Goal: Transaction & Acquisition: Book appointment/travel/reservation

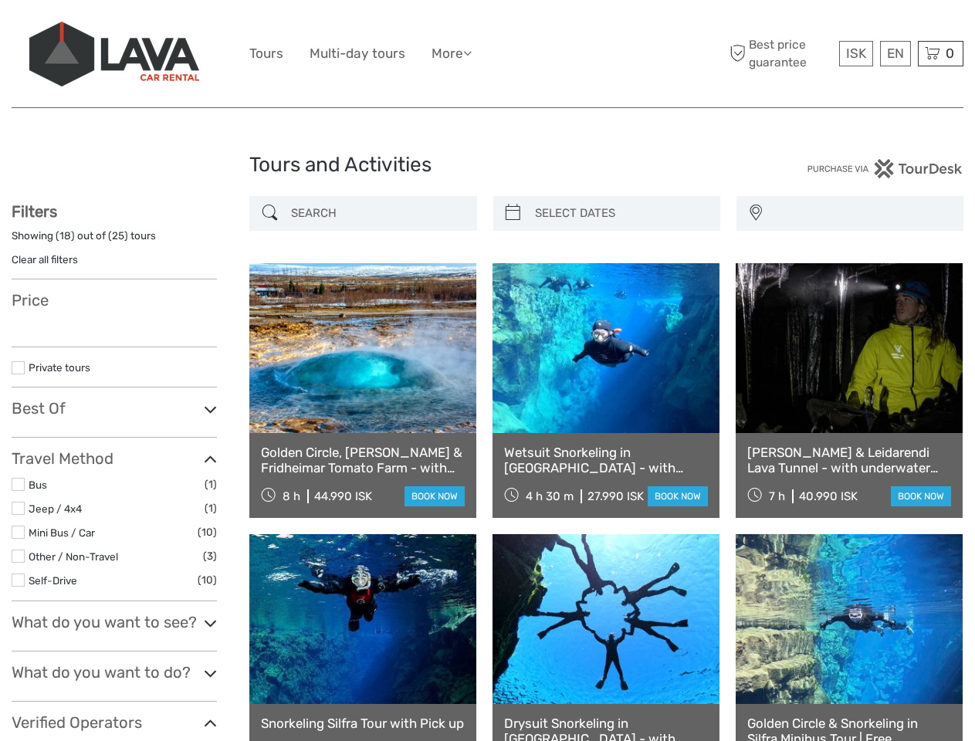
select select
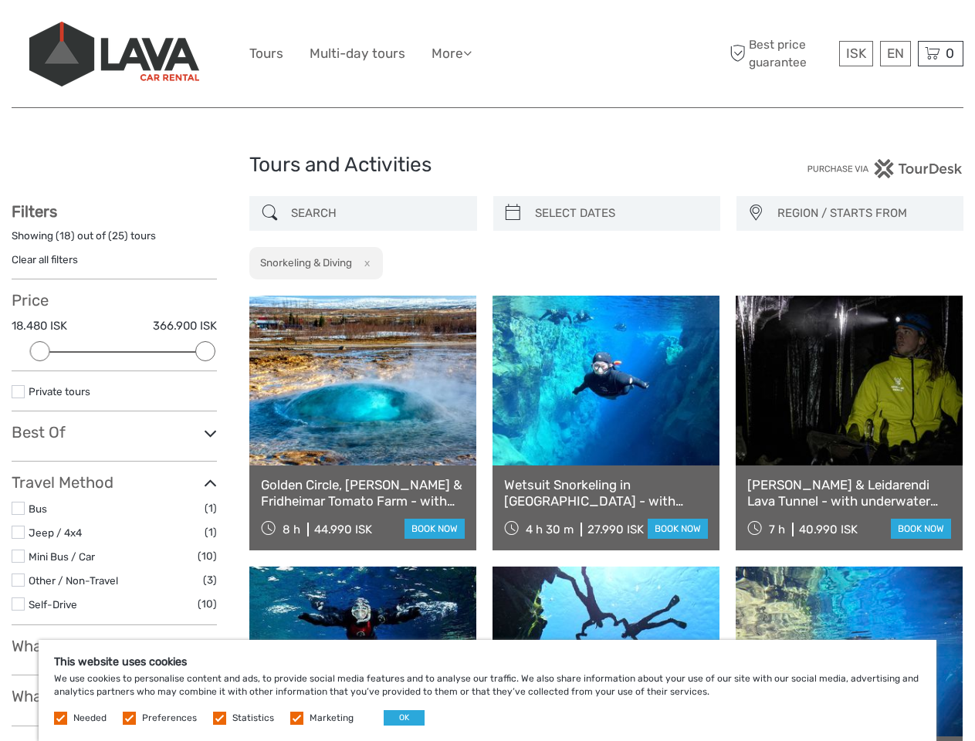
click at [487, 54] on ul "Tours Multi-day tours More Food & drink Travel Articles Back to [GEOGRAPHIC_DAT…" at bounding box center [372, 53] width 246 height 22
click at [453, 53] on link "More" at bounding box center [452, 53] width 40 height 22
click at [472, 53] on icon at bounding box center [467, 52] width 8 height 13
click at [856, 53] on span "ISK" at bounding box center [856, 53] width 20 height 15
click at [895, 53] on div "EN English Español Deutsch" at bounding box center [895, 53] width 31 height 25
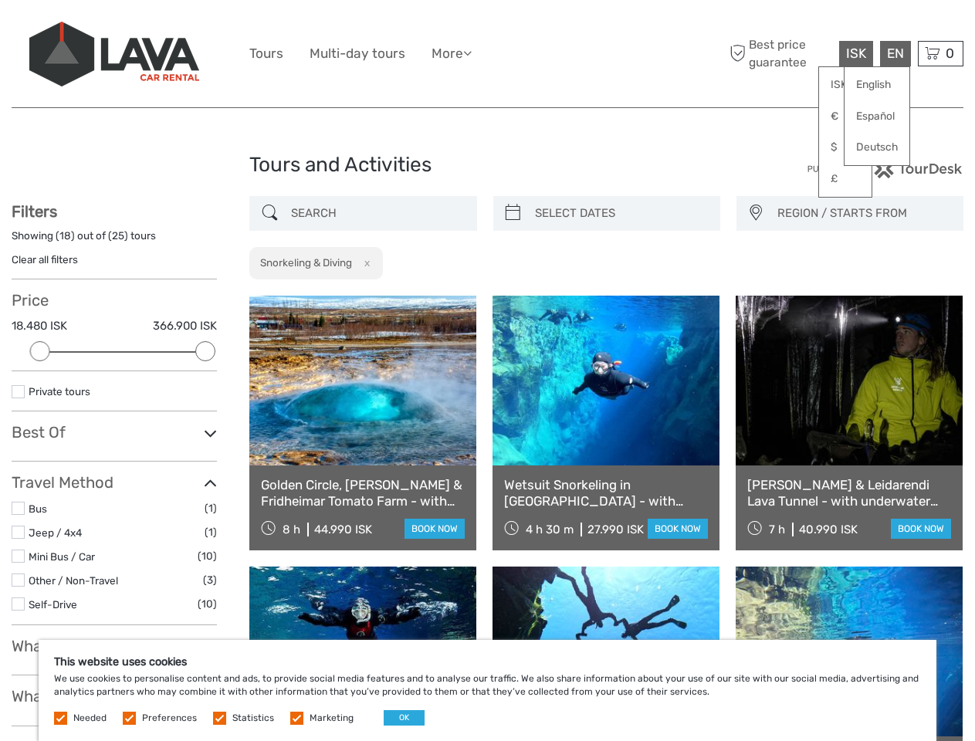
click at [941, 53] on div "0 Items Total 0 ISK Checkout The shopping cart is empty." at bounding box center [941, 53] width 46 height 25
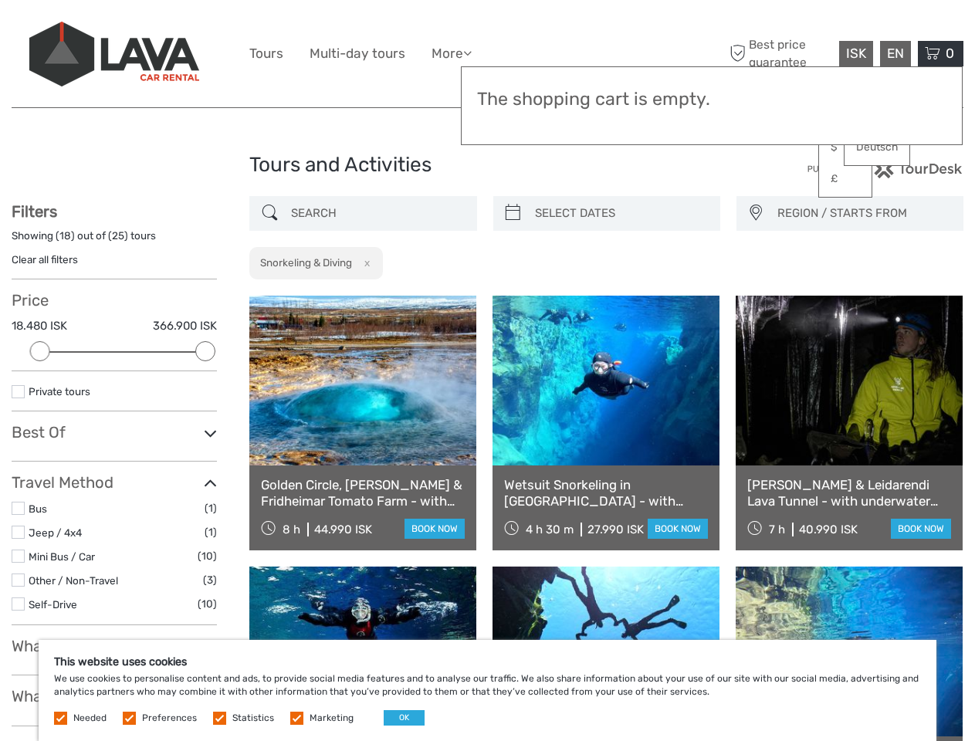
click at [40, 351] on div at bounding box center [40, 351] width 20 height 20
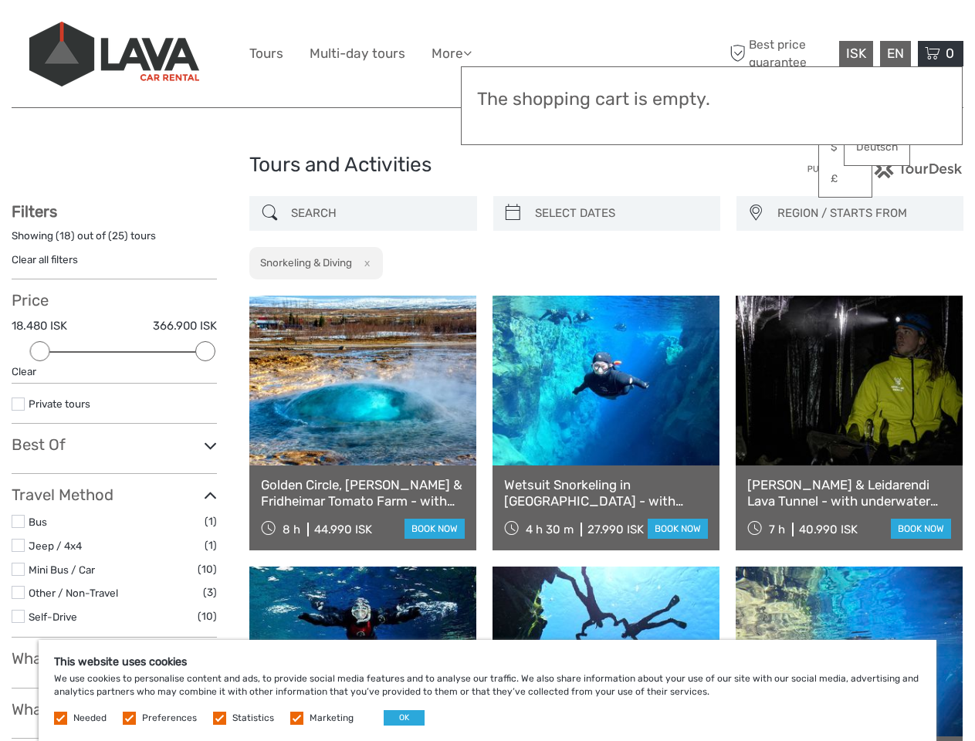
click at [205, 436] on icon at bounding box center [210, 446] width 13 height 21
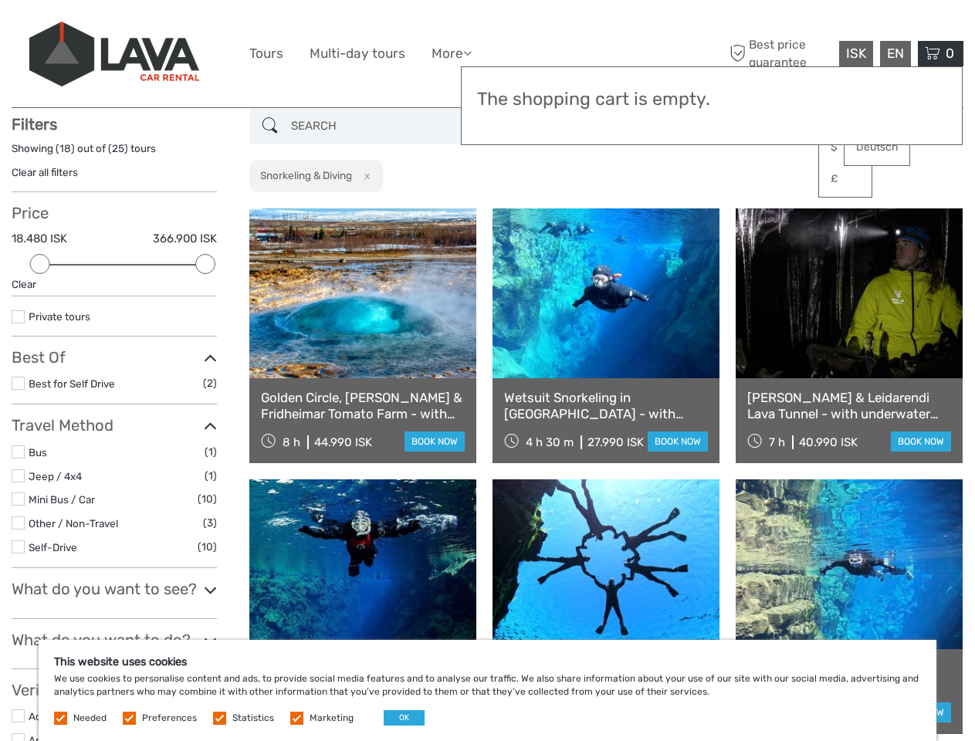
click at [513, 213] on link at bounding box center [606, 294] width 227 height 170
click at [620, 213] on link at bounding box center [606, 294] width 227 height 170
